Goal: Task Accomplishment & Management: Complete application form

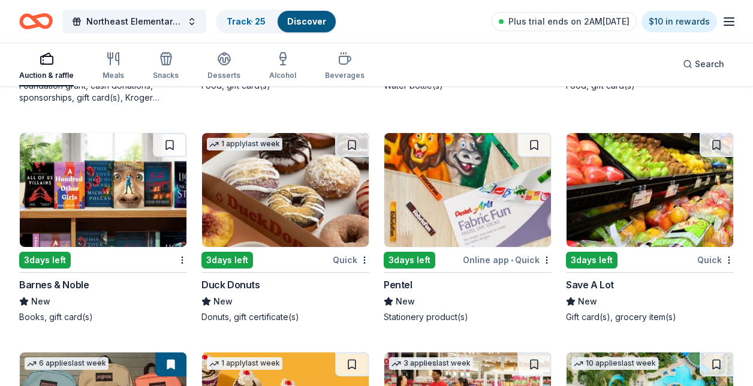
scroll to position [5756, 0]
click at [612, 214] on img at bounding box center [650, 190] width 167 height 114
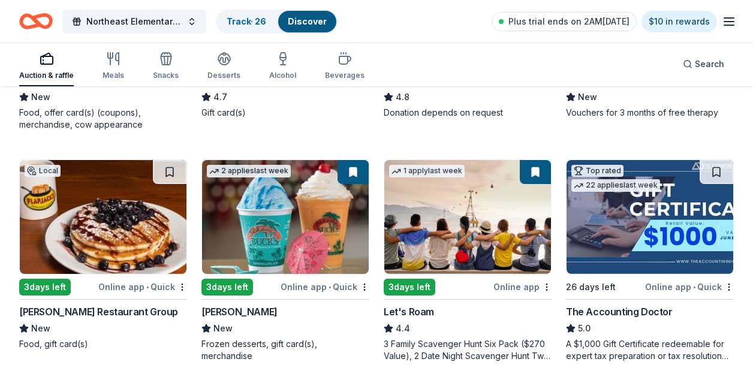
scroll to position [272, 0]
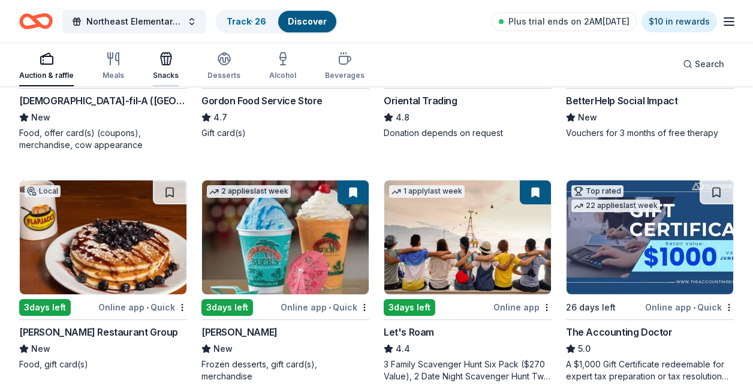
click at [170, 79] on div "Snacks" at bounding box center [166, 76] width 26 height 10
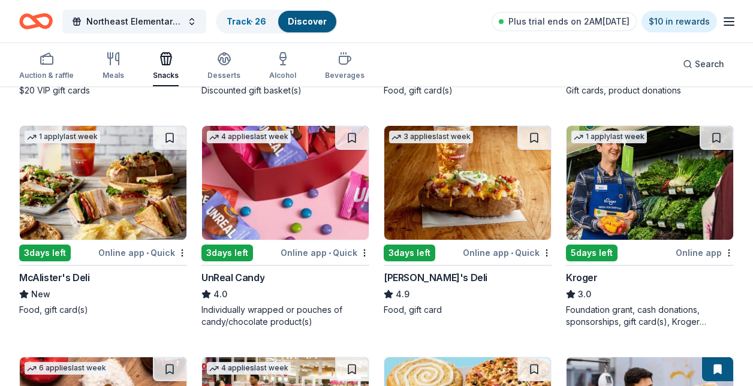
scroll to position [767, 0]
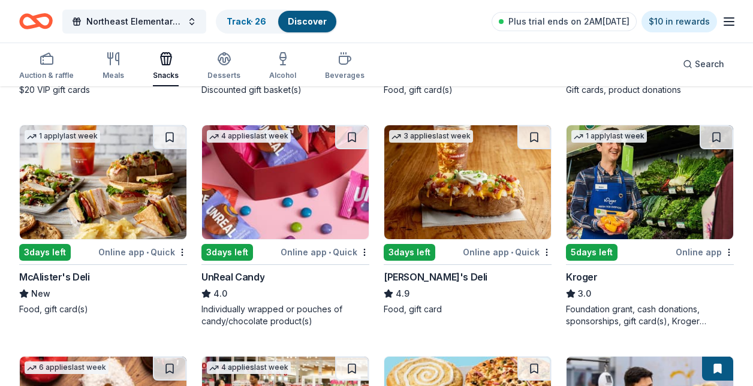
click at [244, 209] on img at bounding box center [285, 182] width 167 height 114
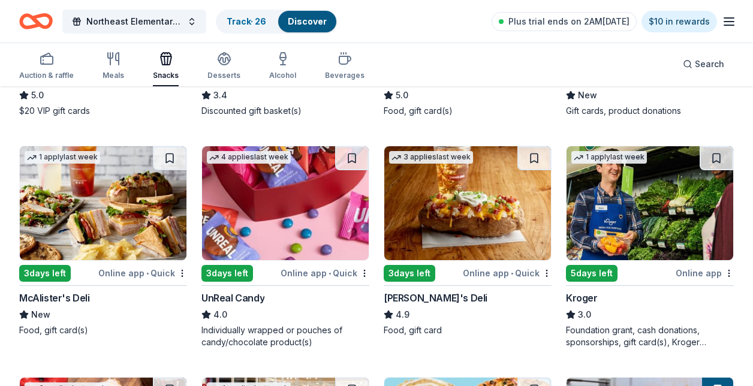
scroll to position [744, 0]
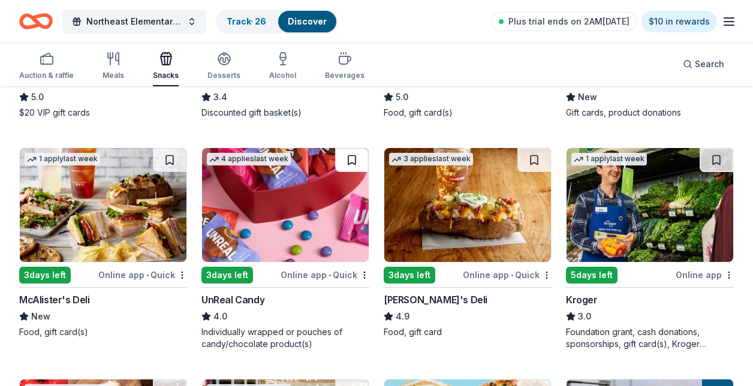
click at [356, 148] on button at bounding box center [352, 160] width 34 height 24
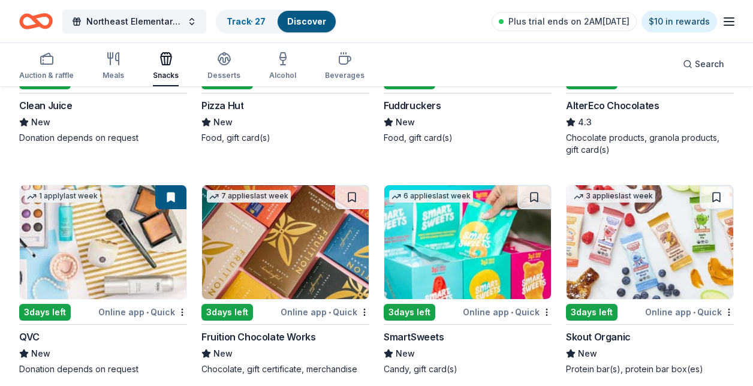
scroll to position [2292, 0]
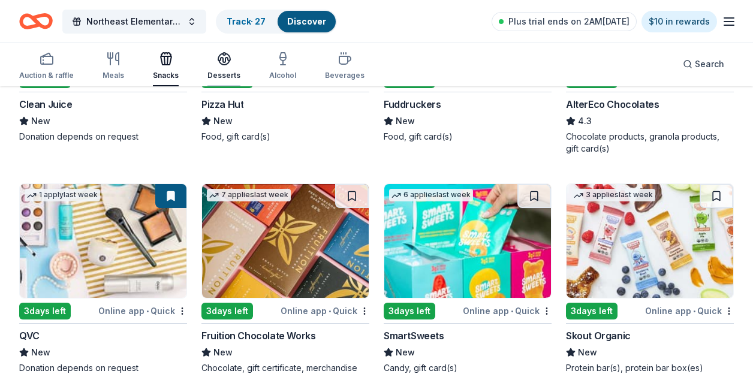
click at [219, 62] on icon "button" at bounding box center [224, 63] width 11 height 4
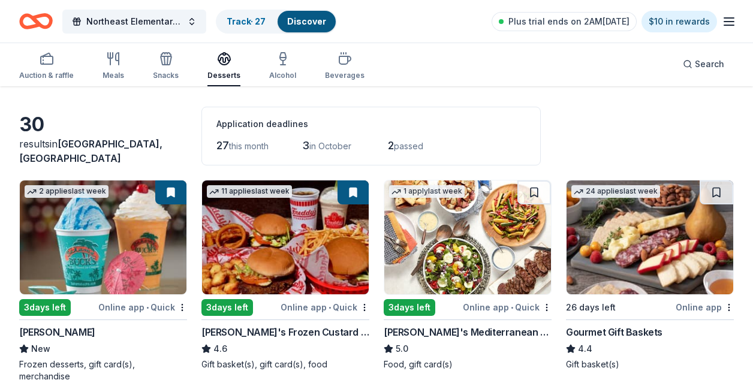
scroll to position [43, 0]
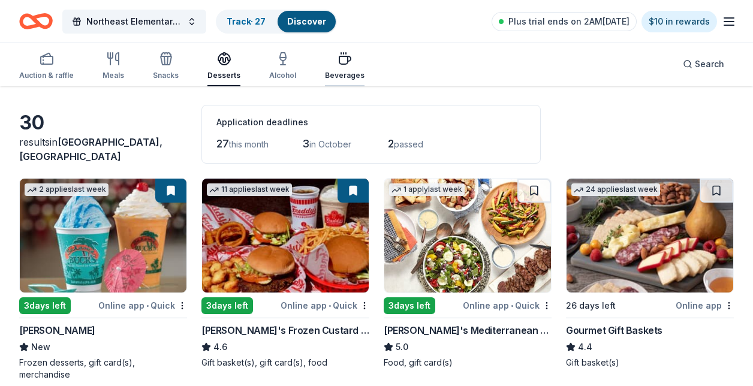
click at [338, 55] on icon "button" at bounding box center [345, 59] width 14 height 14
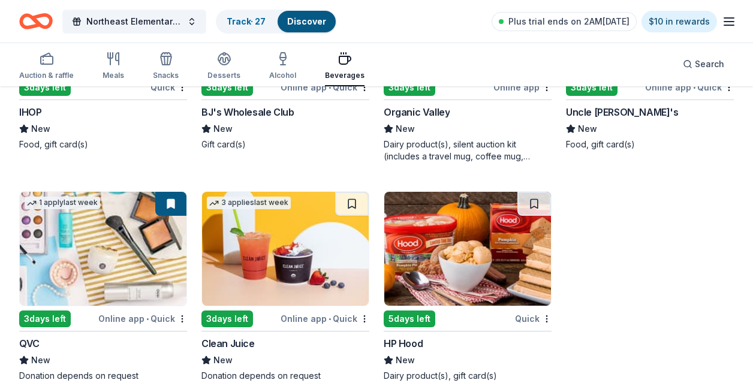
scroll to position [963, 0]
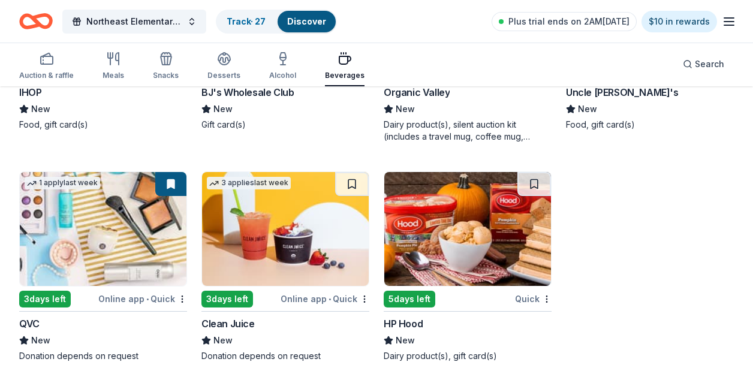
click at [125, 239] on img at bounding box center [103, 229] width 167 height 114
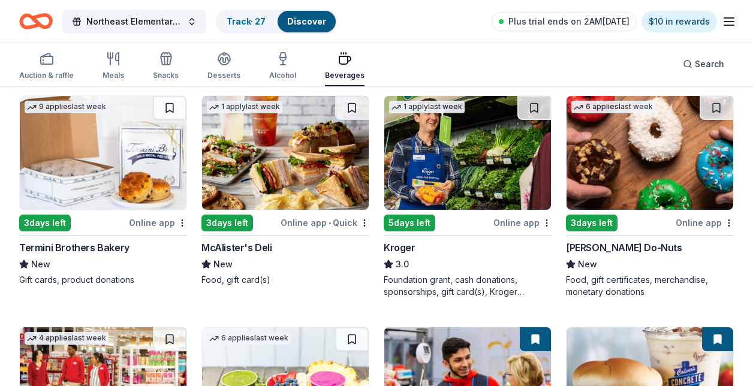
scroll to position [324, 0]
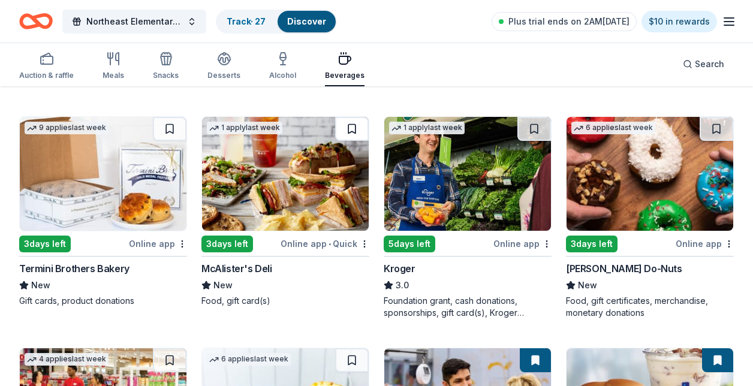
click at [356, 128] on button at bounding box center [352, 129] width 34 height 24
click at [287, 166] on img at bounding box center [285, 174] width 167 height 114
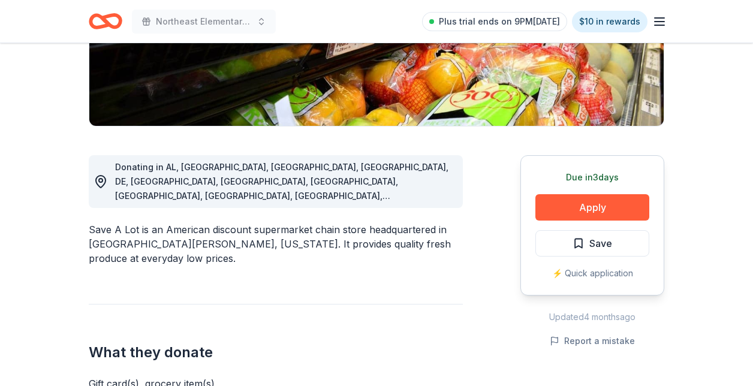
scroll to position [238, 0]
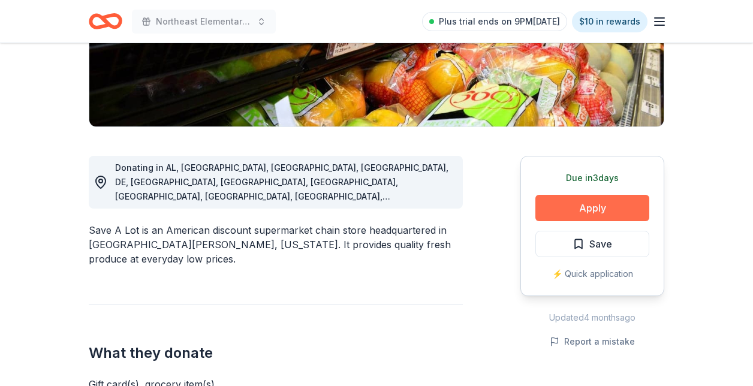
click at [575, 214] on button "Apply" at bounding box center [593, 208] width 114 height 26
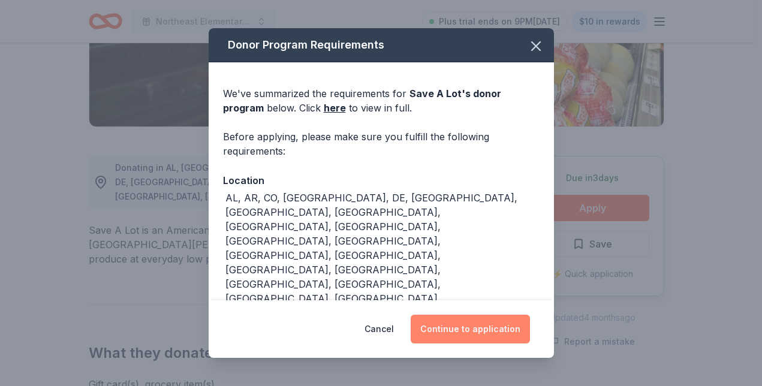
click at [433, 330] on button "Continue to application" at bounding box center [470, 329] width 119 height 29
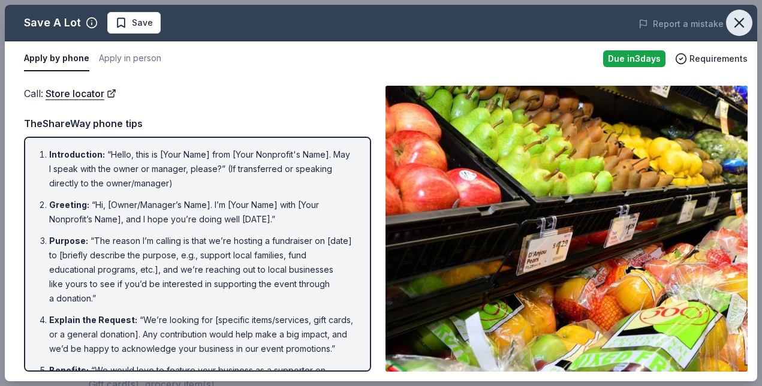
click at [738, 32] on button "button" at bounding box center [739, 23] width 26 height 26
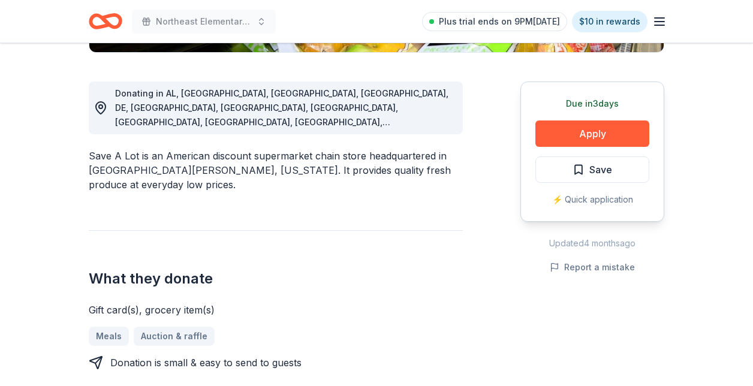
scroll to position [0, 0]
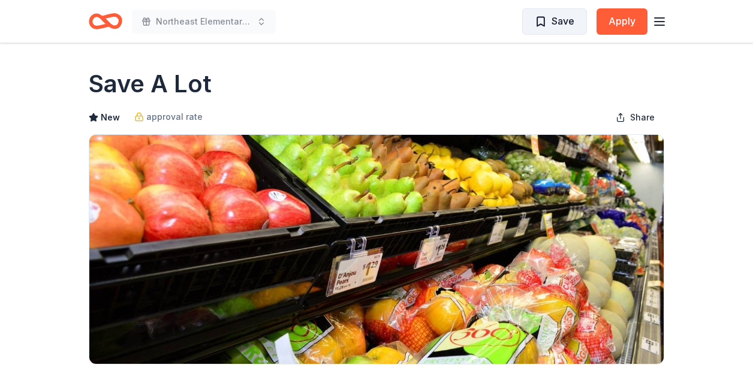
click at [560, 28] on span "Save" at bounding box center [563, 21] width 23 height 16
click at [339, 206] on img at bounding box center [376, 249] width 575 height 229
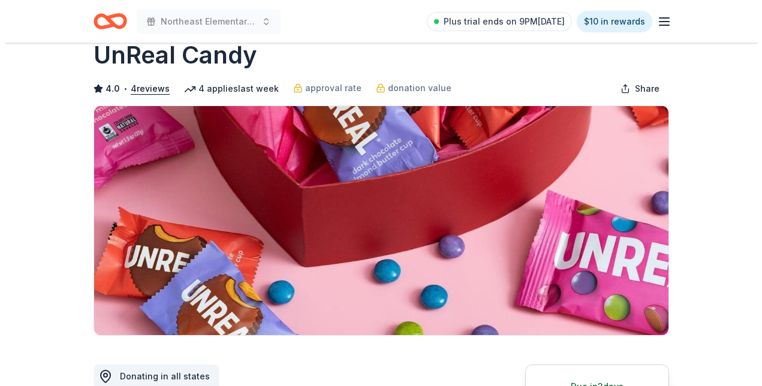
scroll to position [118, 0]
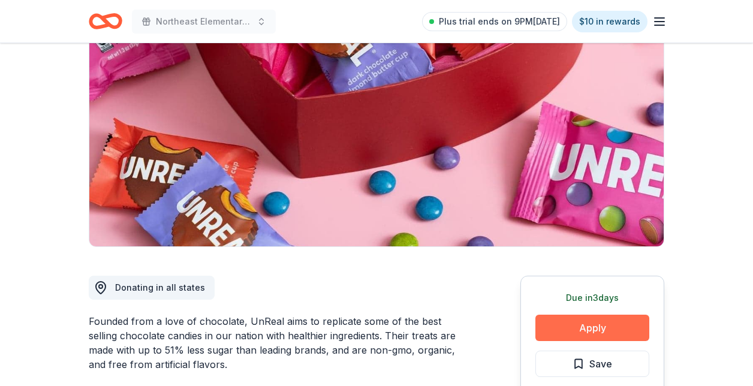
click at [586, 322] on button "Apply" at bounding box center [593, 328] width 114 height 26
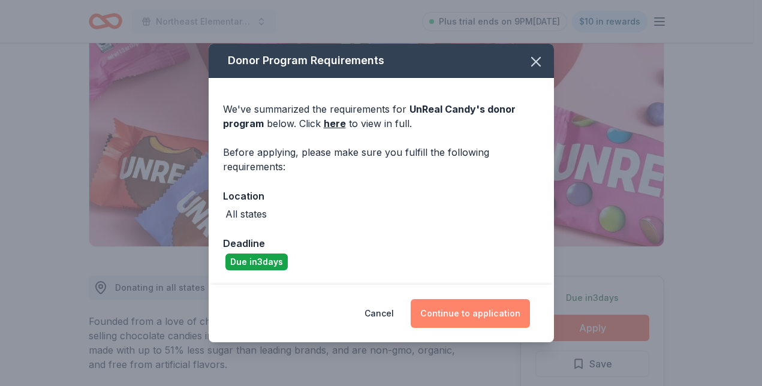
click at [475, 304] on button "Continue to application" at bounding box center [470, 313] width 119 height 29
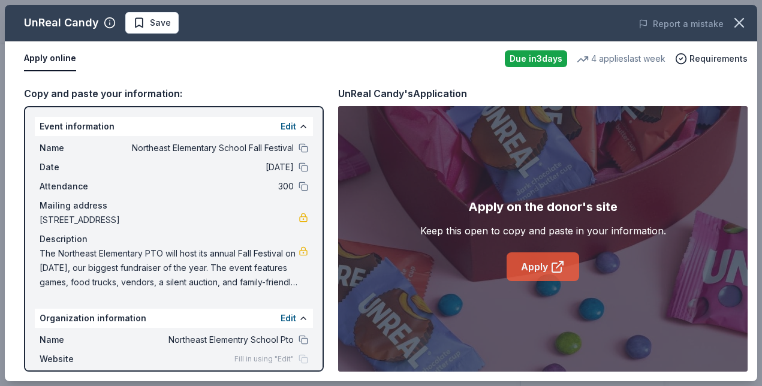
click at [531, 266] on link "Apply" at bounding box center [543, 267] width 73 height 29
